Goal: Navigation & Orientation: Find specific page/section

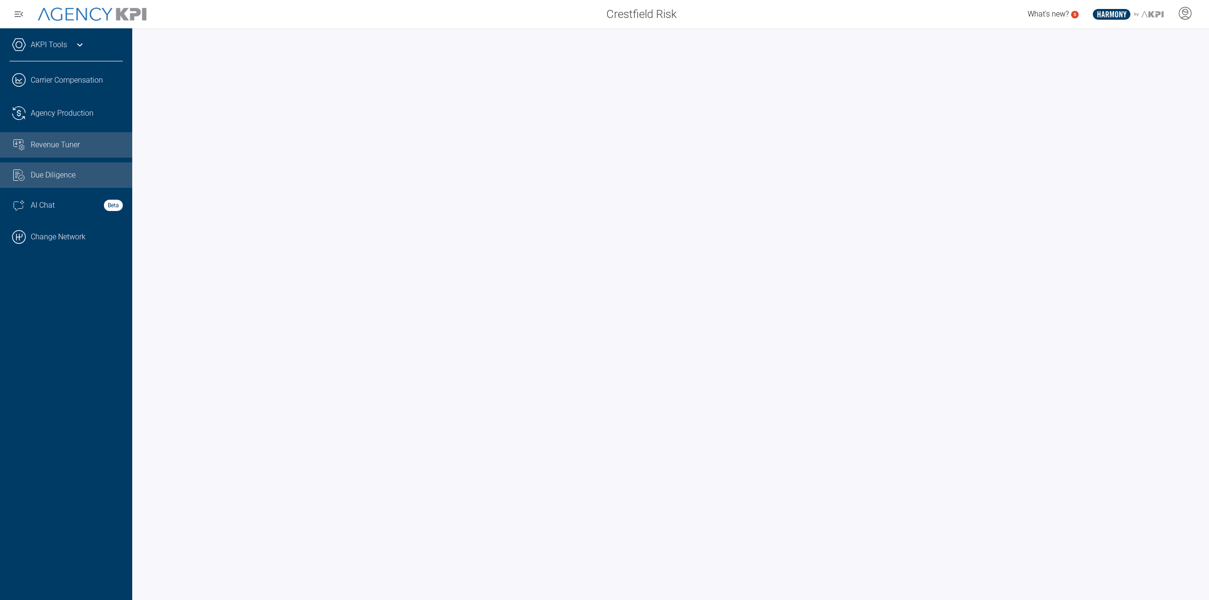
click at [5, 136] on link "Revenue Tuner" at bounding box center [66, 145] width 132 height 26
click at [42, 44] on link "AKPI Tools" at bounding box center [49, 44] width 36 height 11
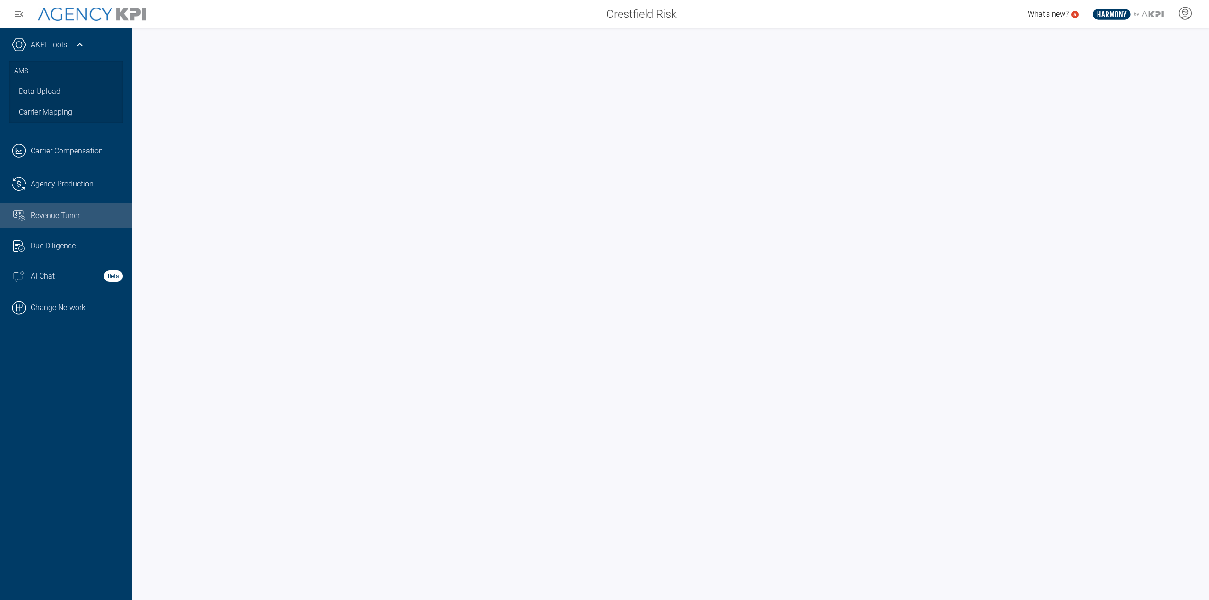
click at [62, 40] on link "AKPI Tools" at bounding box center [49, 44] width 36 height 11
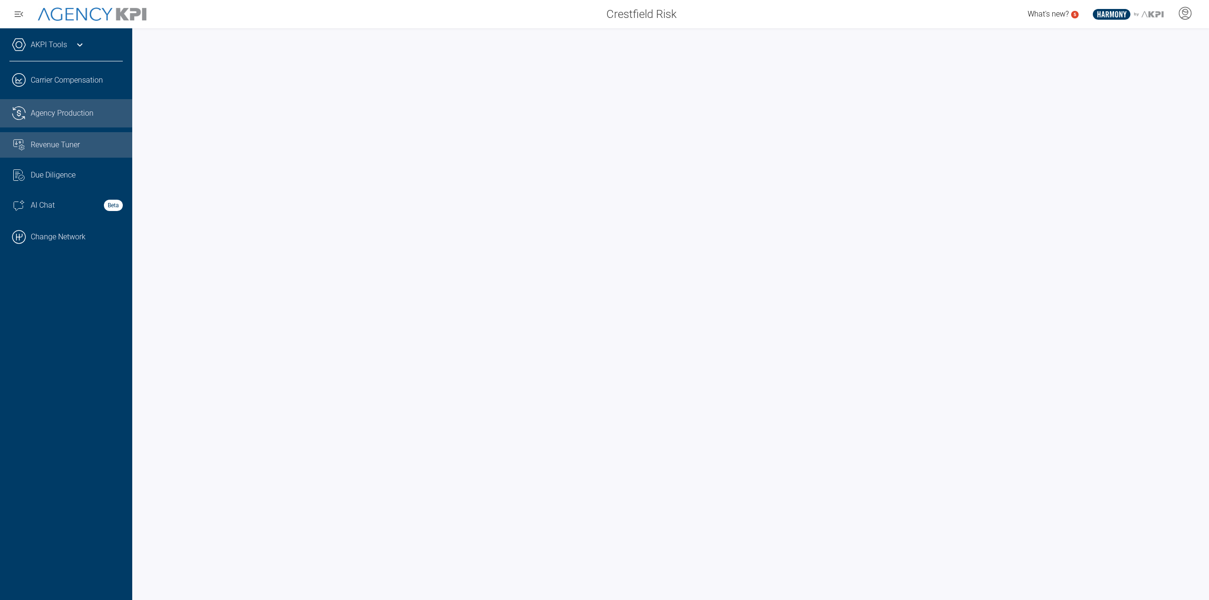
click at [75, 112] on span "Agency Production" at bounding box center [62, 113] width 63 height 11
click at [89, 146] on div "Revenue Tuner" at bounding box center [77, 144] width 92 height 11
